Goal: Navigation & Orientation: Find specific page/section

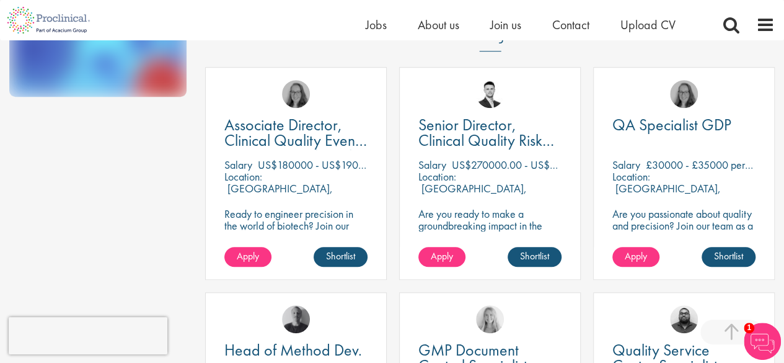
scroll to position [386, 0]
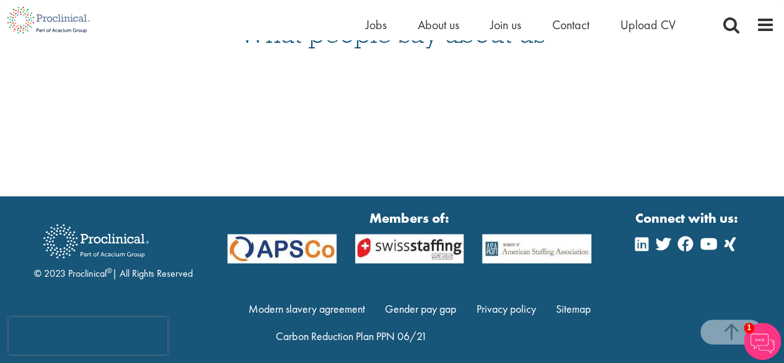
scroll to position [869, 0]
